Goal: Navigation & Orientation: Find specific page/section

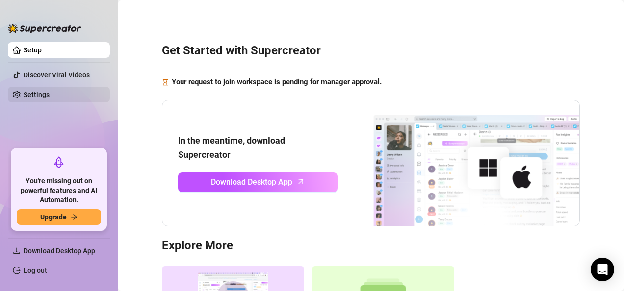
click at [40, 97] on link "Settings" at bounding box center [37, 95] width 26 height 8
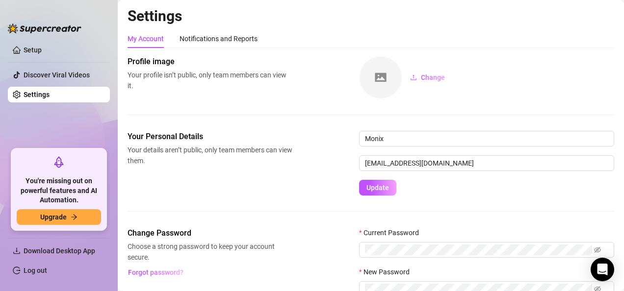
scroll to position [71, 0]
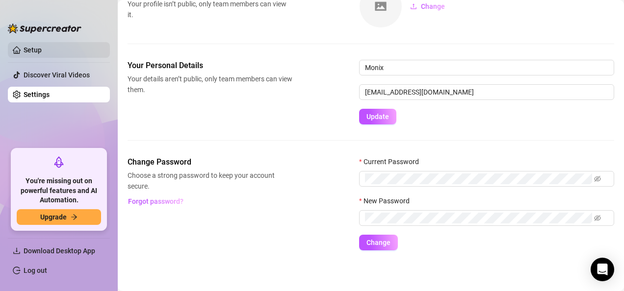
click at [31, 46] on link "Setup" at bounding box center [33, 50] width 18 height 8
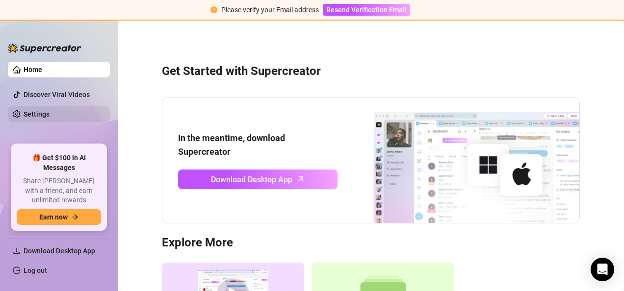
click at [40, 116] on link "Settings" at bounding box center [37, 114] width 26 height 8
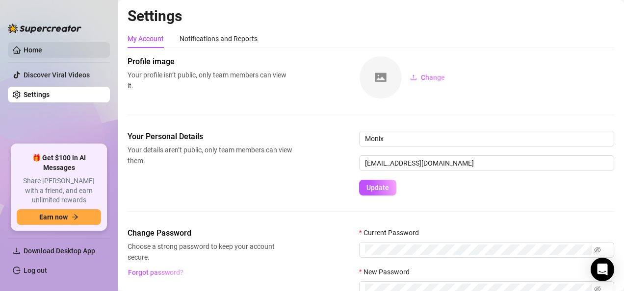
click at [42, 51] on link "Home" at bounding box center [33, 50] width 19 height 8
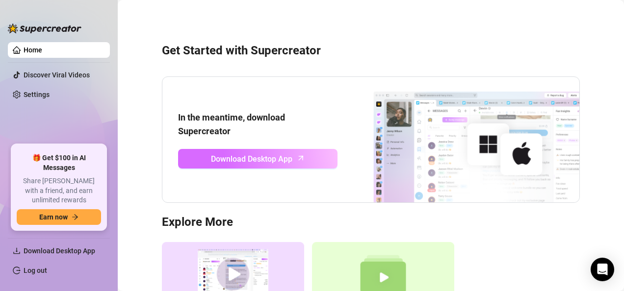
click at [298, 158] on icon "arrow-up" at bounding box center [300, 158] width 11 height 11
